Goal: Task Accomplishment & Management: Use online tool/utility

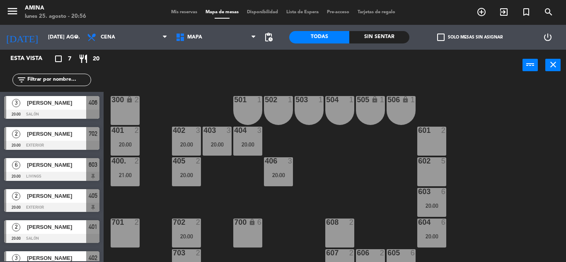
scroll to position [228, 0]
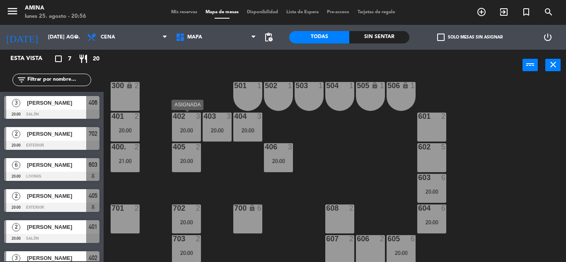
click at [187, 133] on div "20:00" at bounding box center [186, 131] width 29 height 6
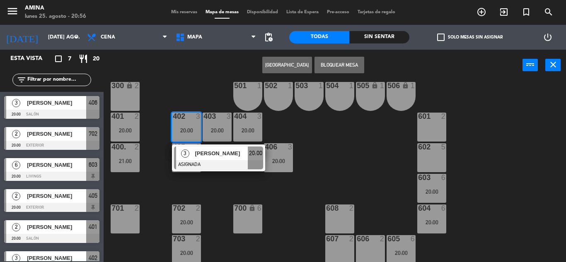
click at [206, 151] on span "[PERSON_NAME]" at bounding box center [221, 153] width 53 height 9
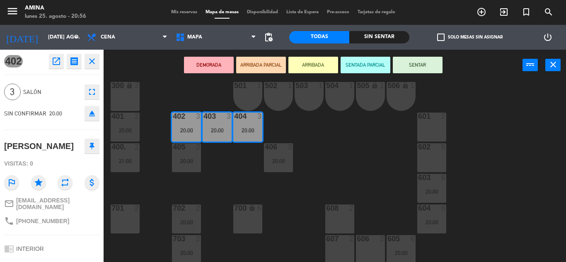
click at [94, 116] on icon "eject" at bounding box center [92, 114] width 10 height 10
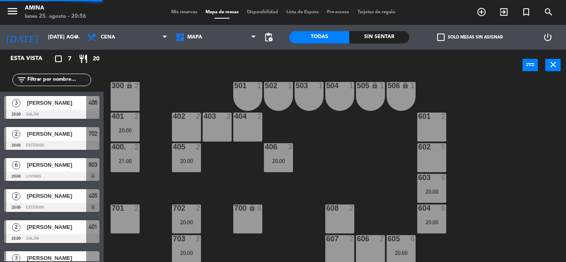
scroll to position [17, 0]
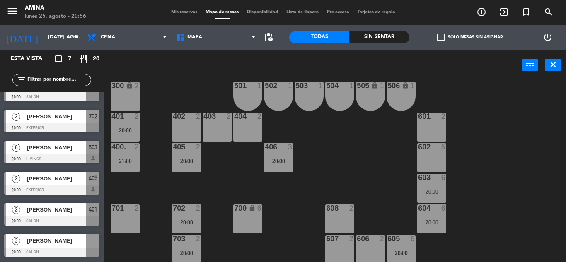
click at [61, 246] on div "[PERSON_NAME]" at bounding box center [56, 241] width 60 height 14
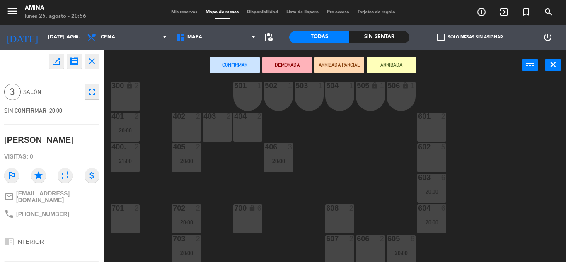
click at [221, 137] on div "403 2" at bounding box center [217, 127] width 29 height 29
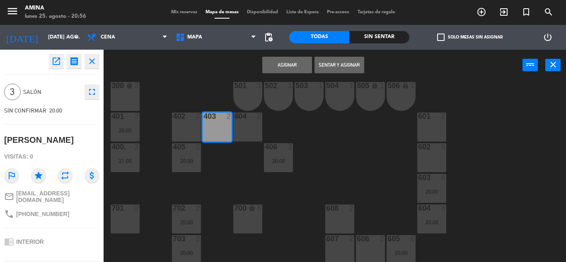
click at [244, 137] on div "404 2" at bounding box center [247, 127] width 29 height 29
click at [290, 63] on button "Asignar" at bounding box center [287, 65] width 50 height 17
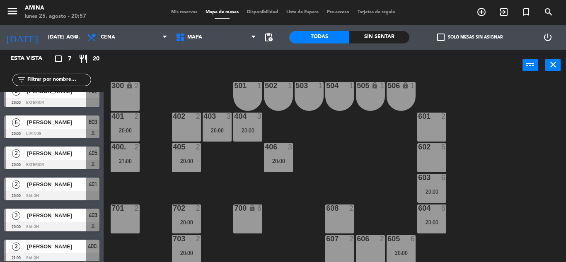
scroll to position [48, 0]
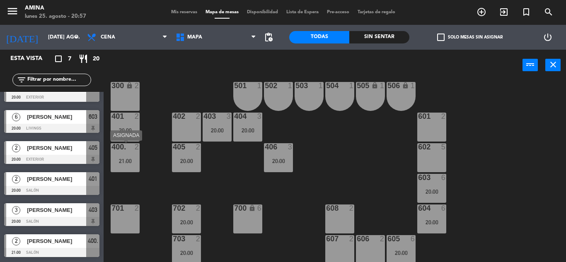
click at [135, 165] on div "400. 2 21:00" at bounding box center [125, 157] width 29 height 29
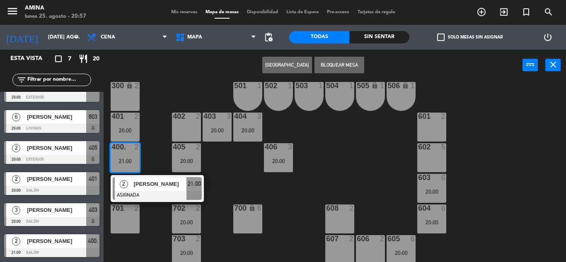
click at [147, 119] on div "101 lock 6 102 lock 6 103 lock 6 301 lock 6 307 lock 2 302 lock 6 308 lock 2 20…" at bounding box center [337, 171] width 457 height 181
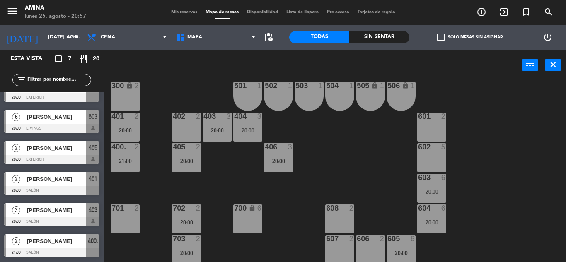
click at [128, 123] on div "401 2 20:00" at bounding box center [125, 127] width 29 height 29
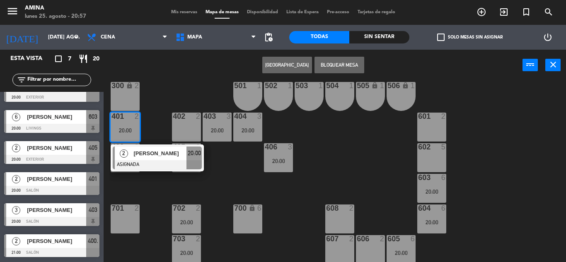
click at [216, 172] on div "101 lock 6 102 lock 6 103 lock 6 301 lock 6 307 lock 2 302 lock 6 308 lock 2 20…" at bounding box center [337, 171] width 457 height 181
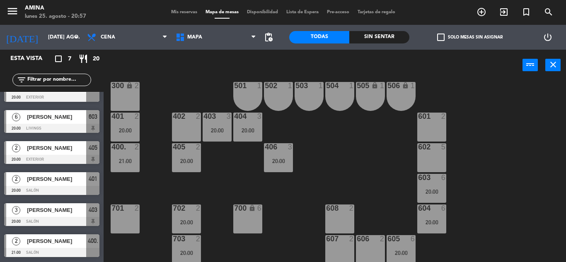
click at [181, 156] on div "405 2 20:00" at bounding box center [186, 157] width 29 height 29
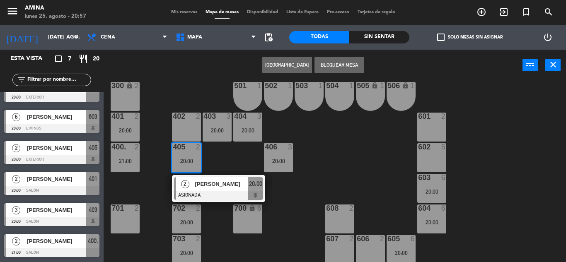
click at [205, 183] on span "[PERSON_NAME]" at bounding box center [221, 184] width 53 height 9
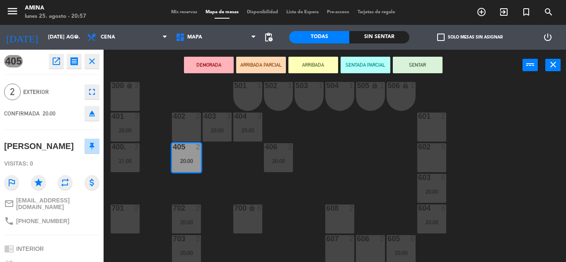
click at [331, 216] on div "608 2" at bounding box center [339, 219] width 29 height 29
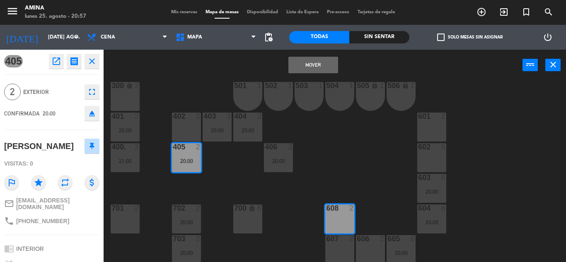
click at [222, 161] on div "101 lock 6 102 lock 6 103 lock 6 301 lock 6 307 lock 2 302 lock 6 308 lock 2 20…" at bounding box center [337, 171] width 457 height 181
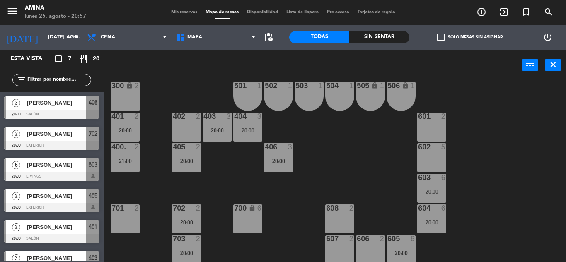
click at [121, 118] on div at bounding box center [125, 116] width 14 height 7
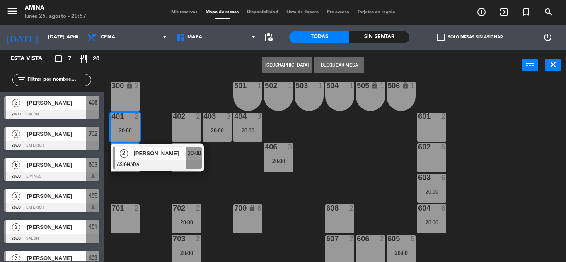
click at [350, 218] on div "608 2" at bounding box center [339, 219] width 29 height 29
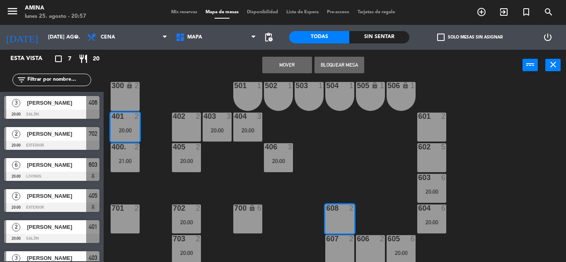
click at [299, 67] on button "Mover" at bounding box center [287, 65] width 50 height 17
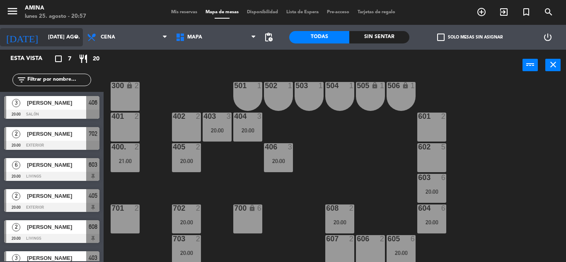
click at [56, 37] on input "[DATE] ago." at bounding box center [79, 37] width 70 height 14
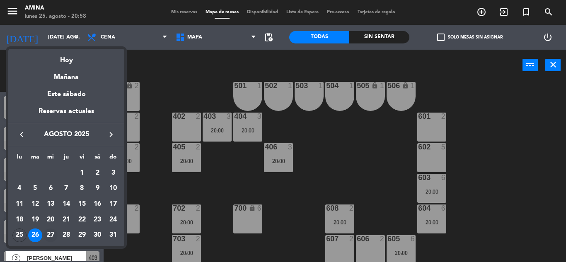
click at [46, 234] on div "27" at bounding box center [50, 236] width 14 height 14
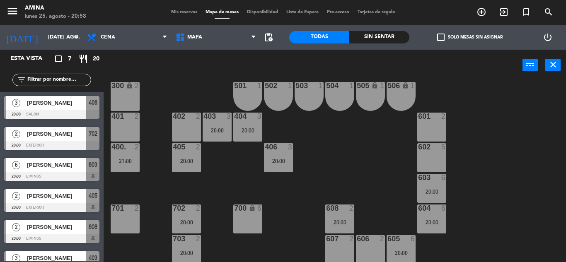
type input "mié. 27 ago."
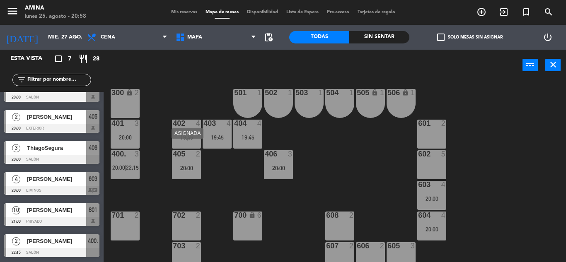
scroll to position [238, 0]
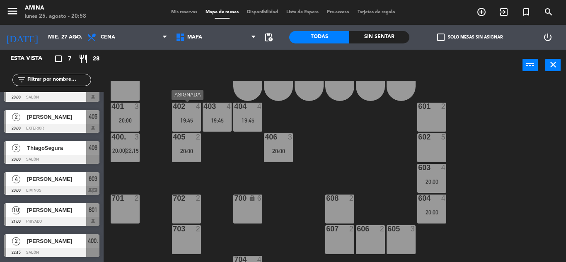
click at [196, 116] on div "402 4 19:45" at bounding box center [186, 117] width 29 height 29
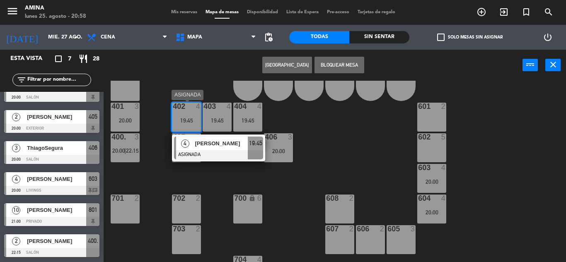
click at [206, 143] on span "[PERSON_NAME]" at bounding box center [221, 143] width 53 height 9
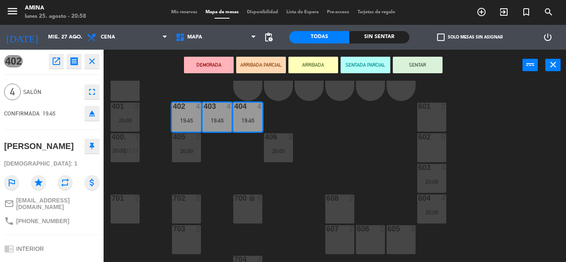
click at [92, 116] on icon "eject" at bounding box center [92, 114] width 10 height 10
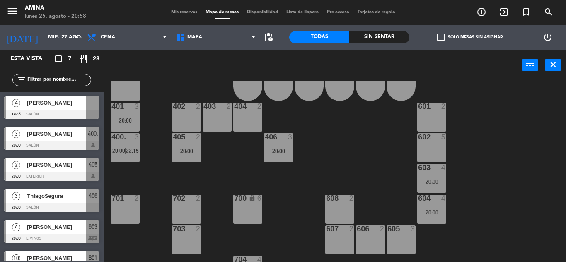
click at [83, 105] on span "[PERSON_NAME]" at bounding box center [56, 103] width 59 height 9
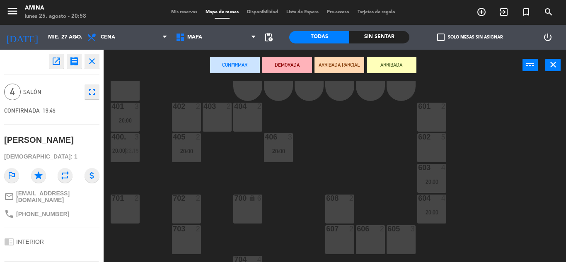
click at [216, 125] on div "403 2" at bounding box center [217, 117] width 29 height 29
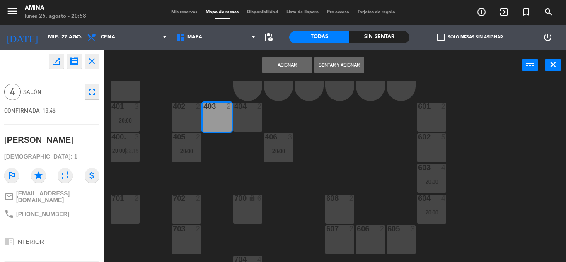
click at [247, 124] on div "404 2" at bounding box center [247, 117] width 29 height 29
click at [293, 63] on button "Asignar" at bounding box center [287, 65] width 50 height 17
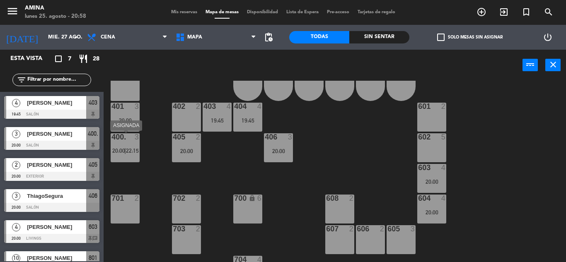
click at [125, 139] on div at bounding box center [125, 136] width 14 height 7
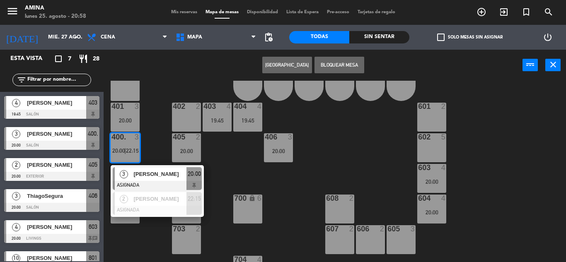
click at [144, 175] on span "[PERSON_NAME]" at bounding box center [159, 174] width 53 height 9
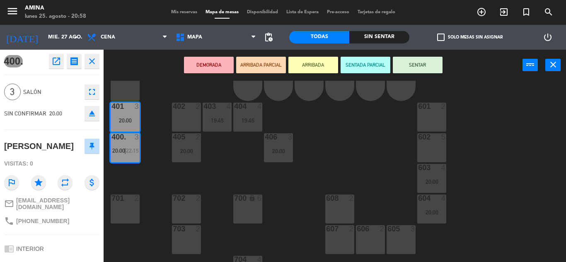
click at [148, 170] on div "101 lock 6 102 lock 6 103 lock 6 301 lock 6 307 lock 2 302 lock 6 308 lock 2 20…" at bounding box center [337, 171] width 457 height 181
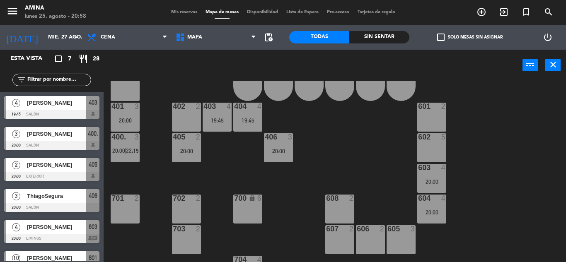
click at [127, 157] on div "400. 3 20:00 | 22:15" at bounding box center [125, 147] width 29 height 29
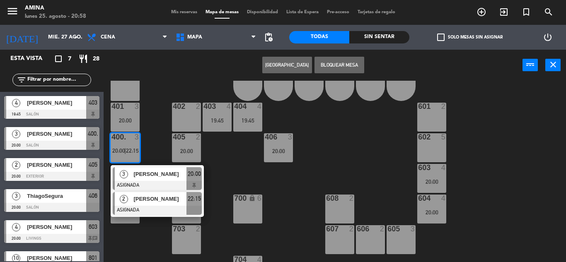
click at [159, 196] on span "[PERSON_NAME]" at bounding box center [159, 199] width 53 height 9
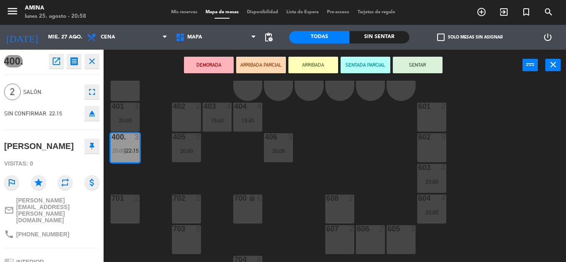
click at [353, 212] on div "608 2" at bounding box center [339, 209] width 29 height 29
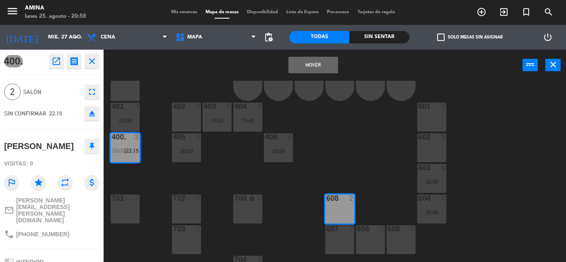
click at [330, 65] on button "Mover" at bounding box center [313, 65] width 50 height 17
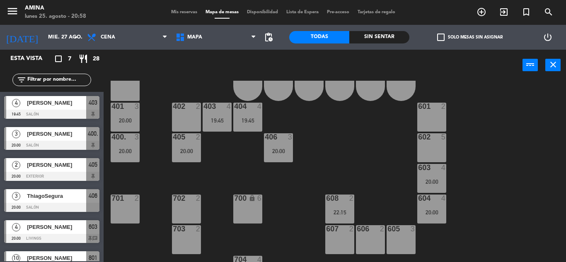
scroll to position [48, 0]
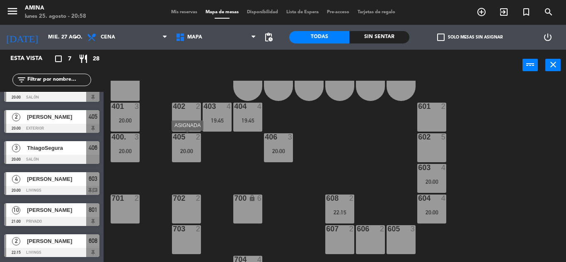
click at [191, 150] on div "20:00" at bounding box center [186, 151] width 29 height 6
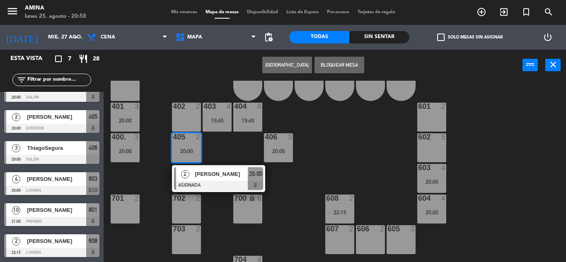
click at [222, 157] on div "101 lock 6 102 lock 6 103 lock 6 301 lock 6 307 lock 2 302 lock 6 308 lock 2 20…" at bounding box center [337, 171] width 457 height 181
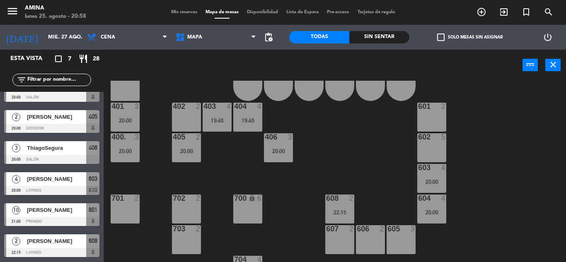
click at [285, 158] on div "406 3 20:00" at bounding box center [278, 147] width 29 height 29
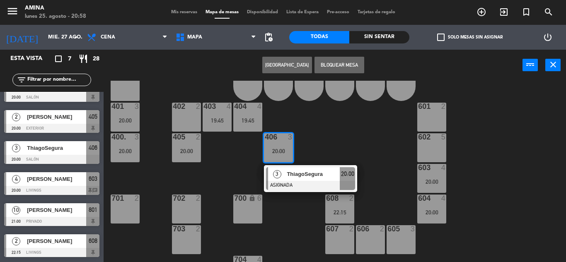
click at [288, 178] on span "ThiagoSegura" at bounding box center [313, 174] width 53 height 9
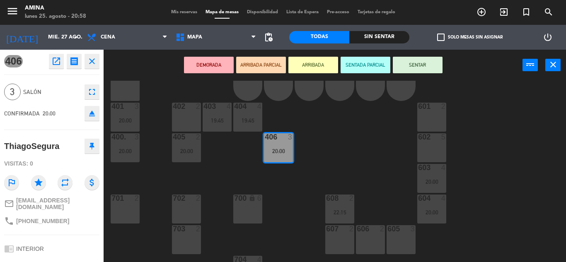
click at [212, 114] on div "403 4 19:45" at bounding box center [217, 117] width 29 height 29
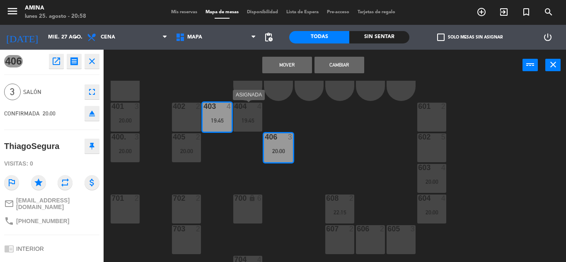
click at [241, 118] on div "19:45" at bounding box center [247, 121] width 29 height 6
click at [343, 59] on button "Cambiar" at bounding box center [339, 65] width 50 height 17
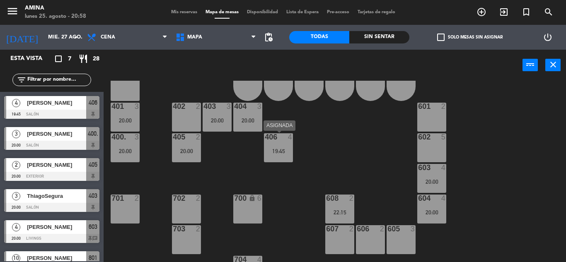
click at [288, 141] on div "406 4" at bounding box center [278, 137] width 29 height 8
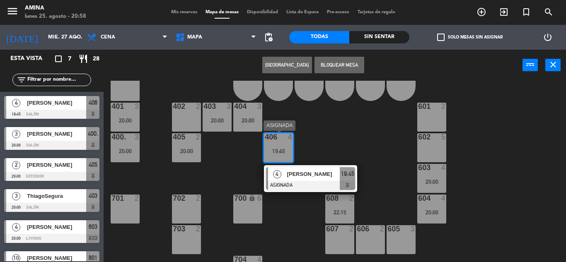
click at [294, 177] on span "[PERSON_NAME]" at bounding box center [313, 174] width 53 height 9
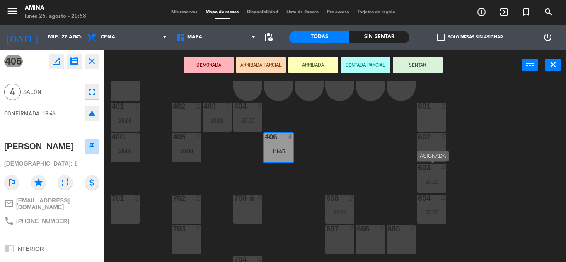
click at [412, 171] on div "603" at bounding box center [418, 167] width 14 height 7
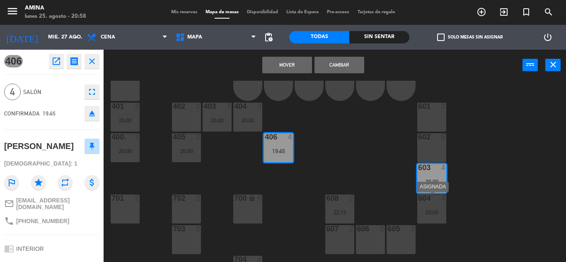
click at [435, 210] on div "20:00" at bounding box center [431, 213] width 29 height 6
click at [346, 68] on button "Cambiar" at bounding box center [339, 65] width 50 height 17
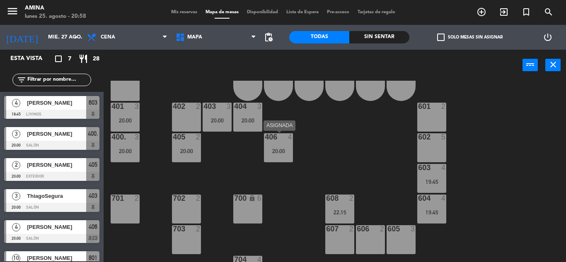
click at [289, 141] on div "4" at bounding box center [290, 136] width 5 height 7
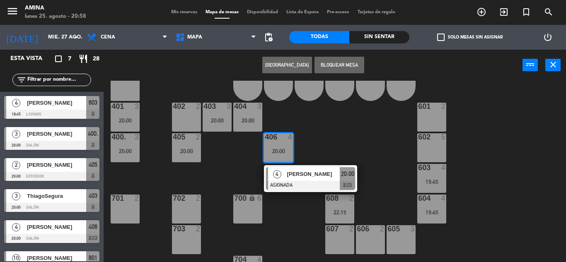
click at [331, 144] on div "101 lock 6 102 lock 6 103 lock 6 301 lock 6 307 lock 2 302 lock 6 308 lock 2 20…" at bounding box center [337, 171] width 457 height 181
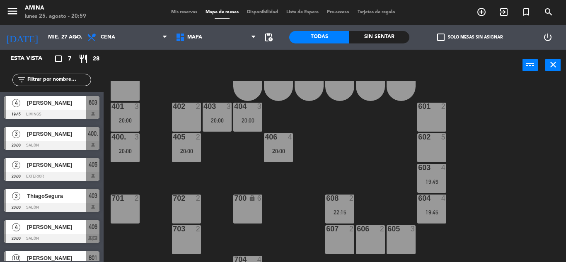
click at [194, 149] on div "20:00" at bounding box center [186, 151] width 29 height 6
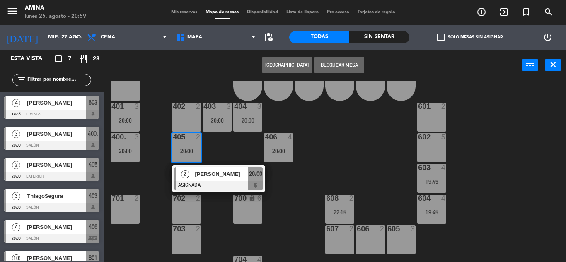
click at [234, 180] on div "[PERSON_NAME]" at bounding box center [221, 174] width 54 height 14
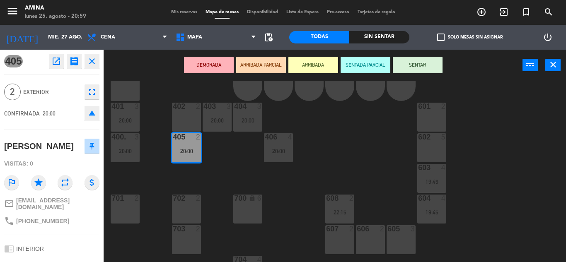
click at [428, 113] on div "601 2" at bounding box center [431, 117] width 29 height 29
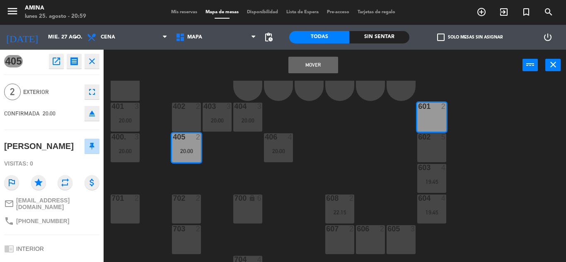
click at [326, 66] on button "Mover" at bounding box center [313, 65] width 50 height 17
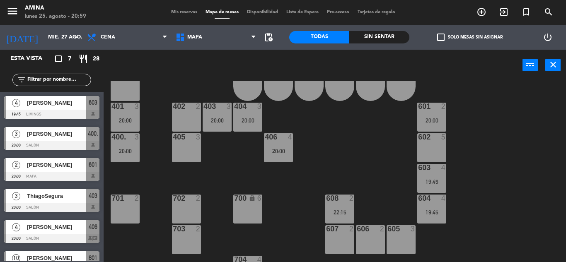
click at [333, 137] on div "101 lock 6 102 lock 6 103 lock 6 301 lock 6 307 lock 2 302 lock 6 308 lock 2 20…" at bounding box center [337, 171] width 457 height 181
click at [444, 112] on div "601 2 20:00" at bounding box center [431, 117] width 29 height 29
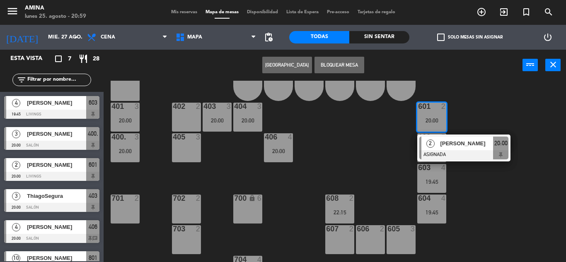
click at [426, 143] on span "2" at bounding box center [430, 144] width 8 height 8
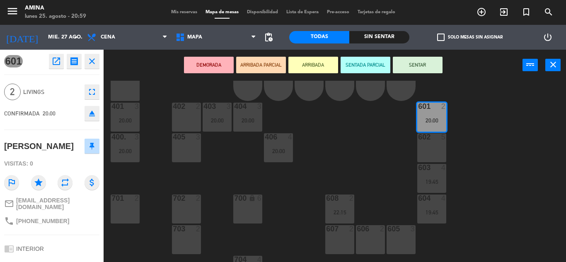
click at [400, 157] on div "101 lock 6 102 lock 6 103 lock 6 301 lock 6 307 lock 2 302 lock 6 308 lock 2 20…" at bounding box center [337, 171] width 457 height 181
